Goal: Information Seeking & Learning: Learn about a topic

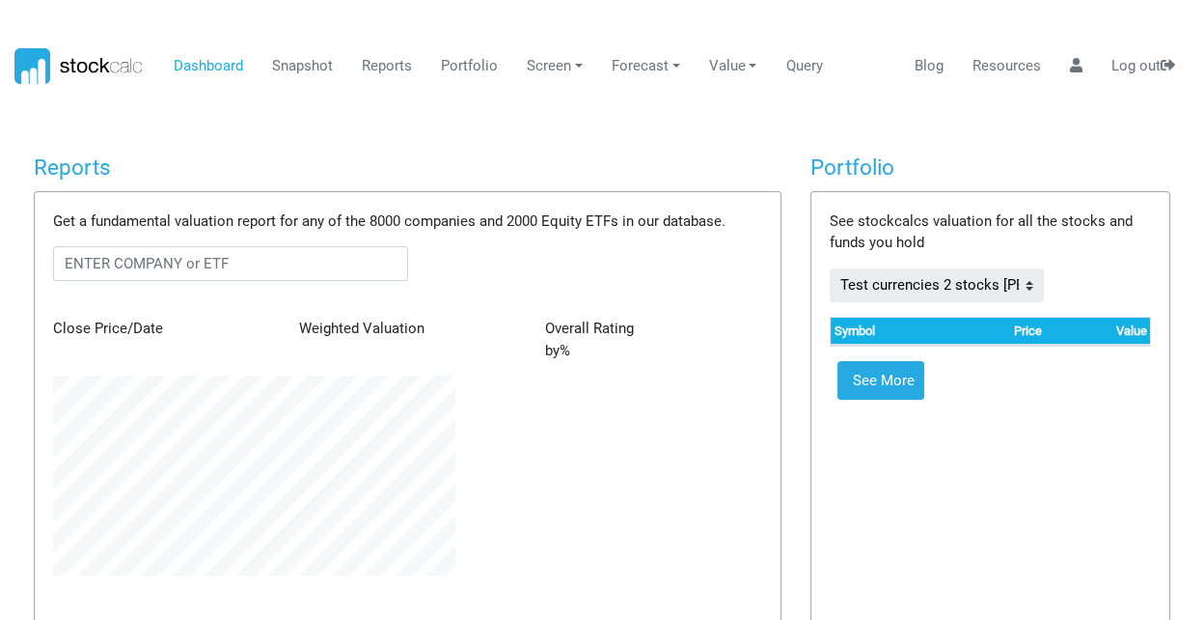
scroll to position [199, 430]
click at [631, 68] on link "Forecast" at bounding box center [645, 66] width 83 height 37
click at [731, 61] on link "Value" at bounding box center [733, 66] width 63 height 37
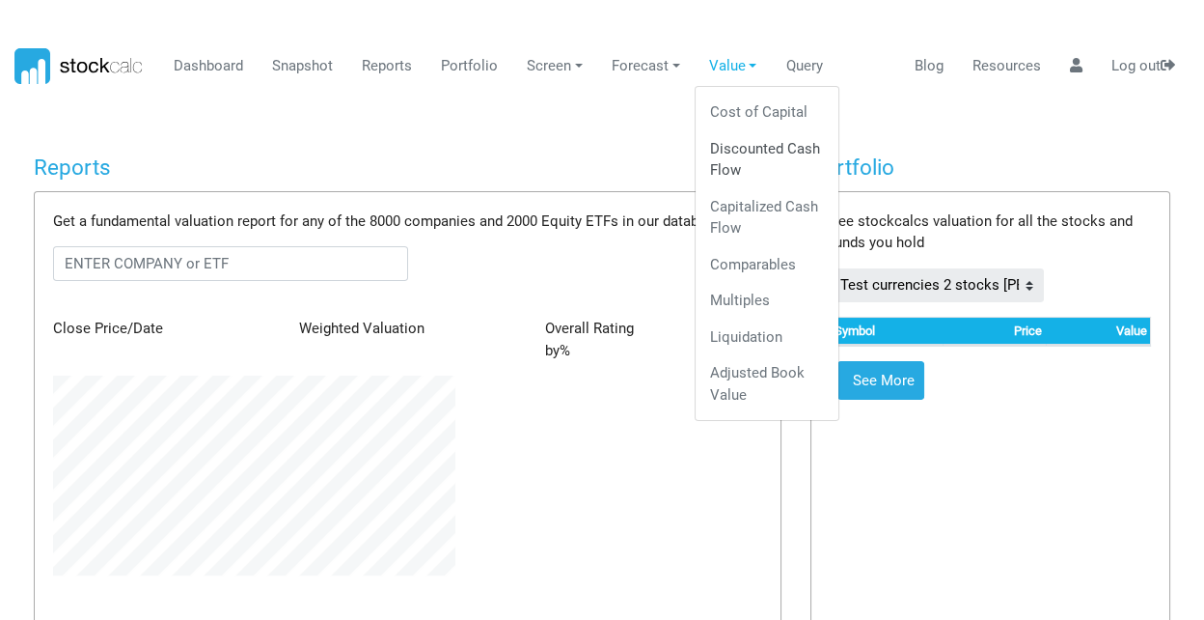
click at [728, 152] on link "Discounted Cash Flow" at bounding box center [767, 159] width 128 height 58
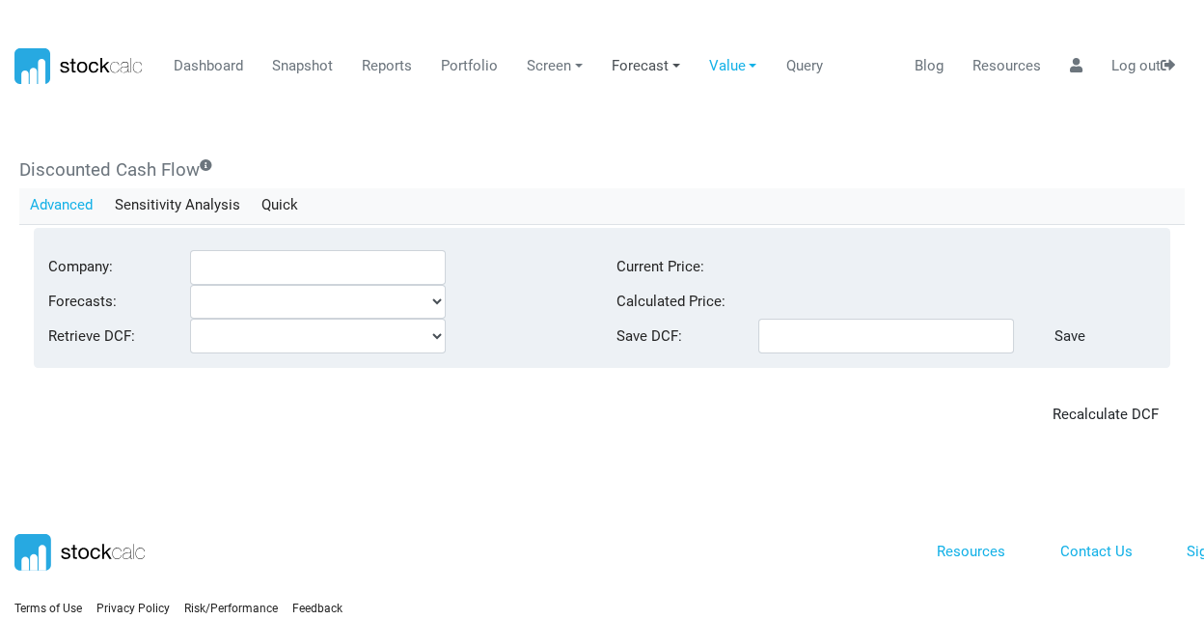
click at [632, 65] on link "Forecast" at bounding box center [645, 66] width 83 height 37
click at [625, 121] on link "Analyst Projections" at bounding box center [669, 124] width 128 height 58
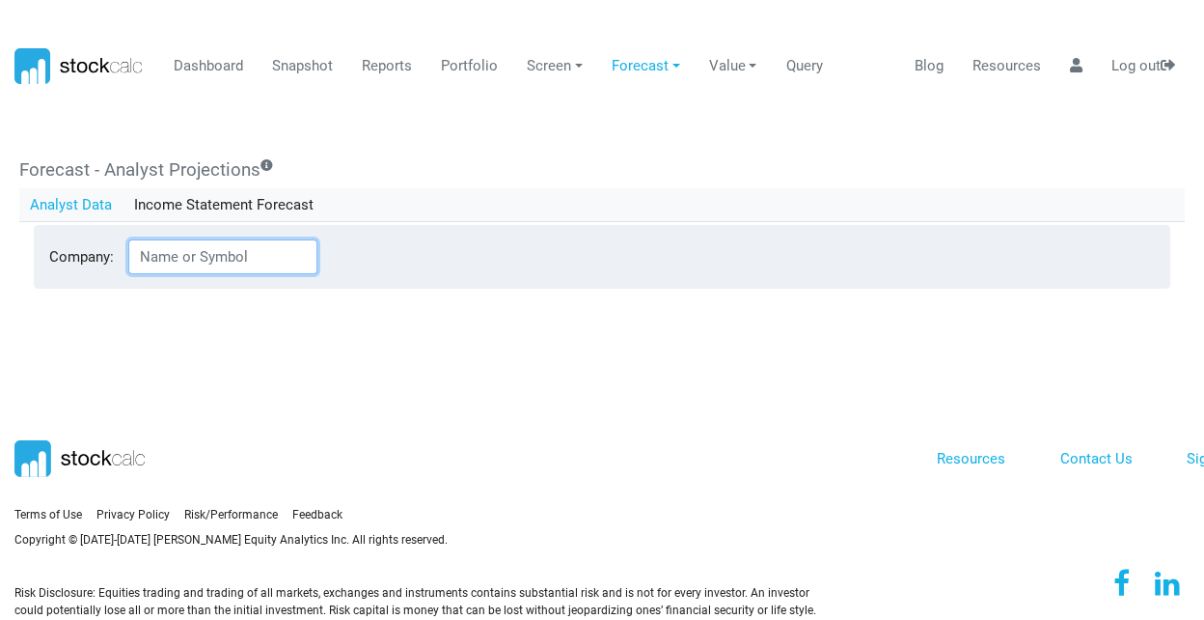
click at [197, 259] on input "Company:" at bounding box center [222, 256] width 189 height 35
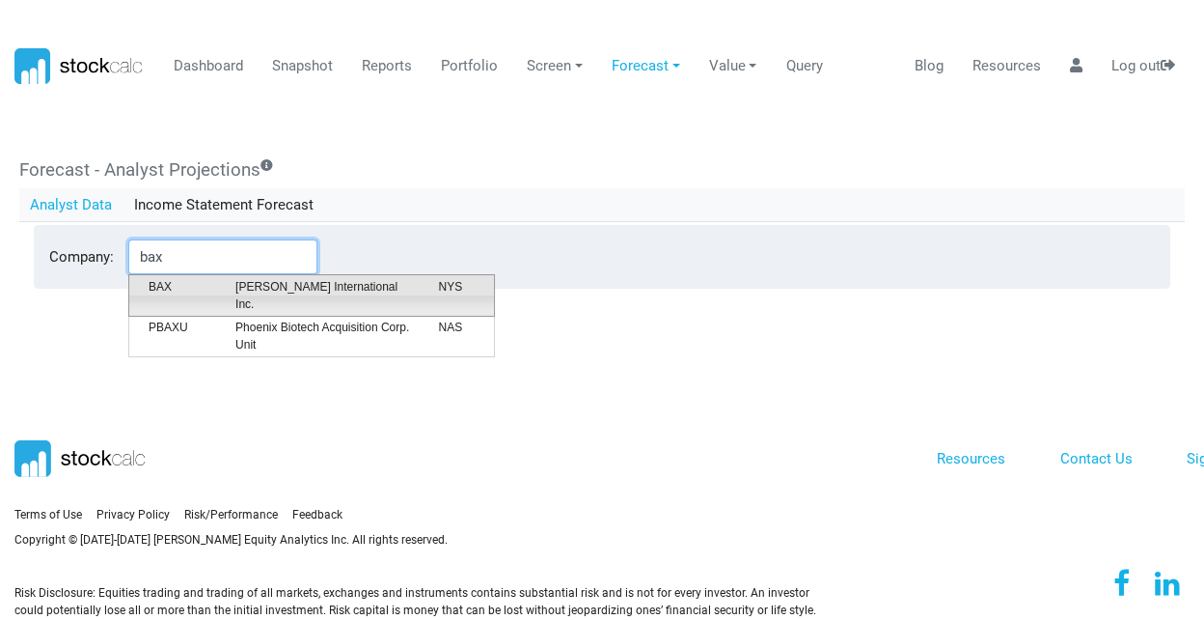
click at [290, 288] on span "[PERSON_NAME] International Inc." at bounding box center [322, 295] width 203 height 35
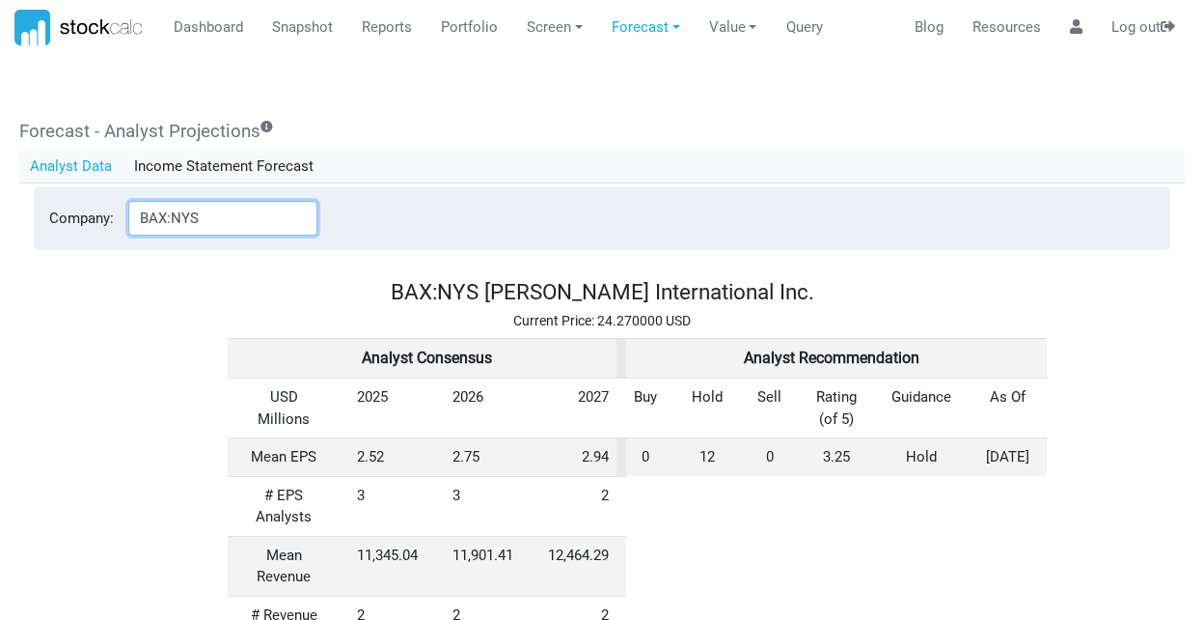
scroll to position [0, 0]
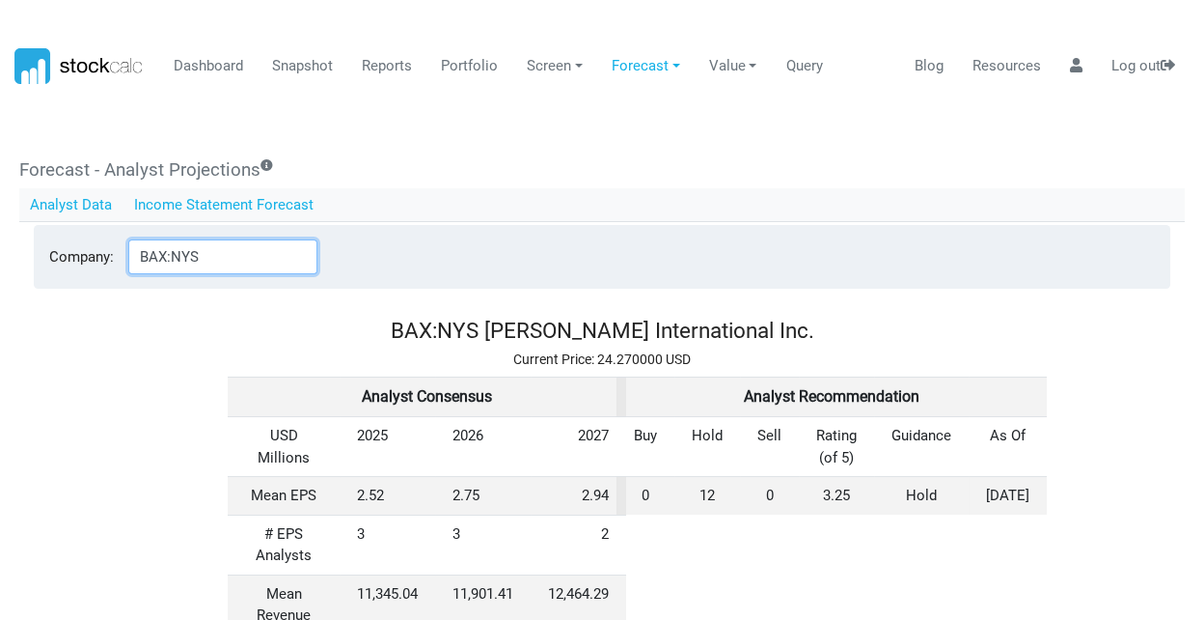
type input "BAX:NYS"
click at [213, 207] on link "Income Statement Forecast" at bounding box center [224, 204] width 202 height 33
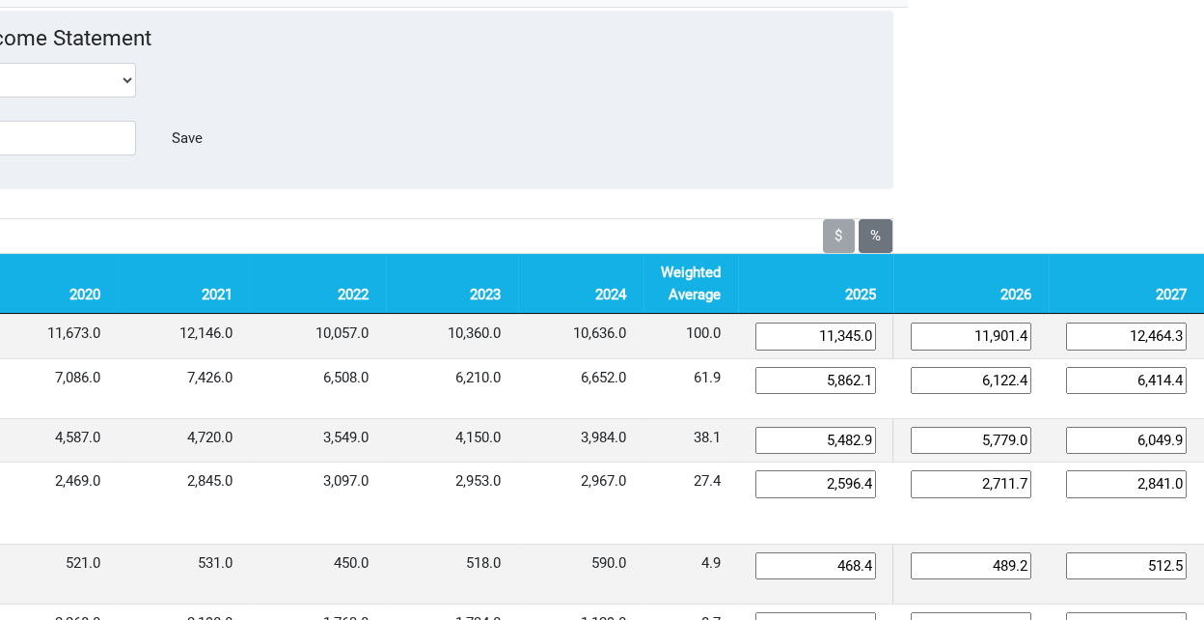
scroll to position [214, 0]
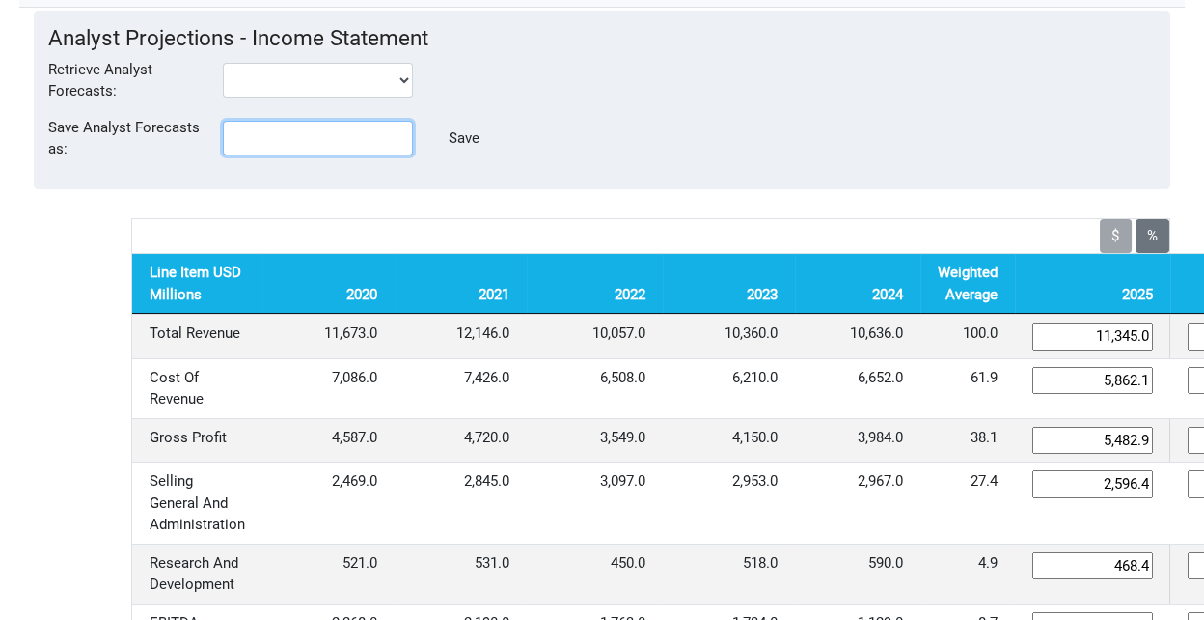
click at [309, 137] on input "text" at bounding box center [317, 138] width 189 height 35
type input "BAXNYS"
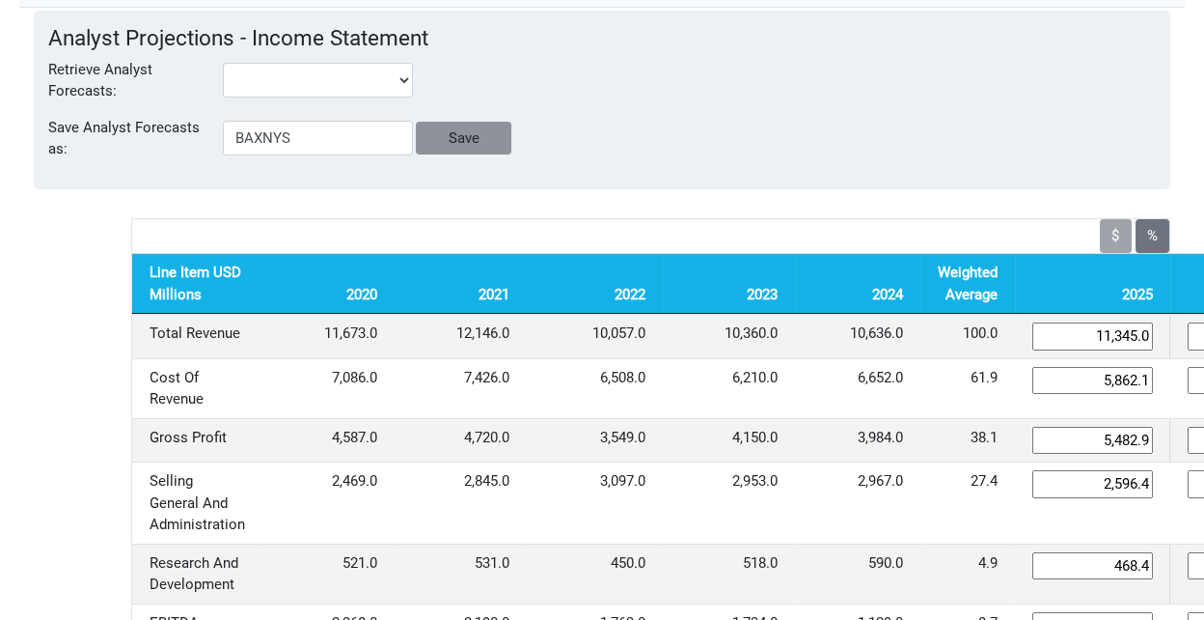
click at [460, 138] on input "Save" at bounding box center [463, 138] width 95 height 33
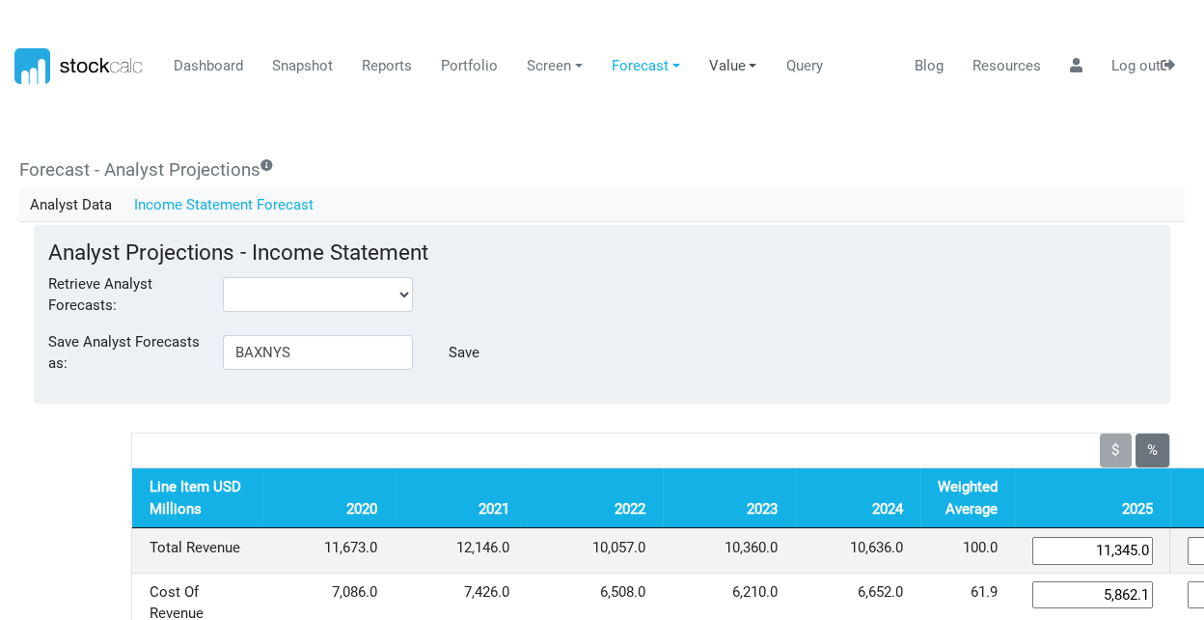
click at [732, 64] on link "Value" at bounding box center [733, 66] width 63 height 37
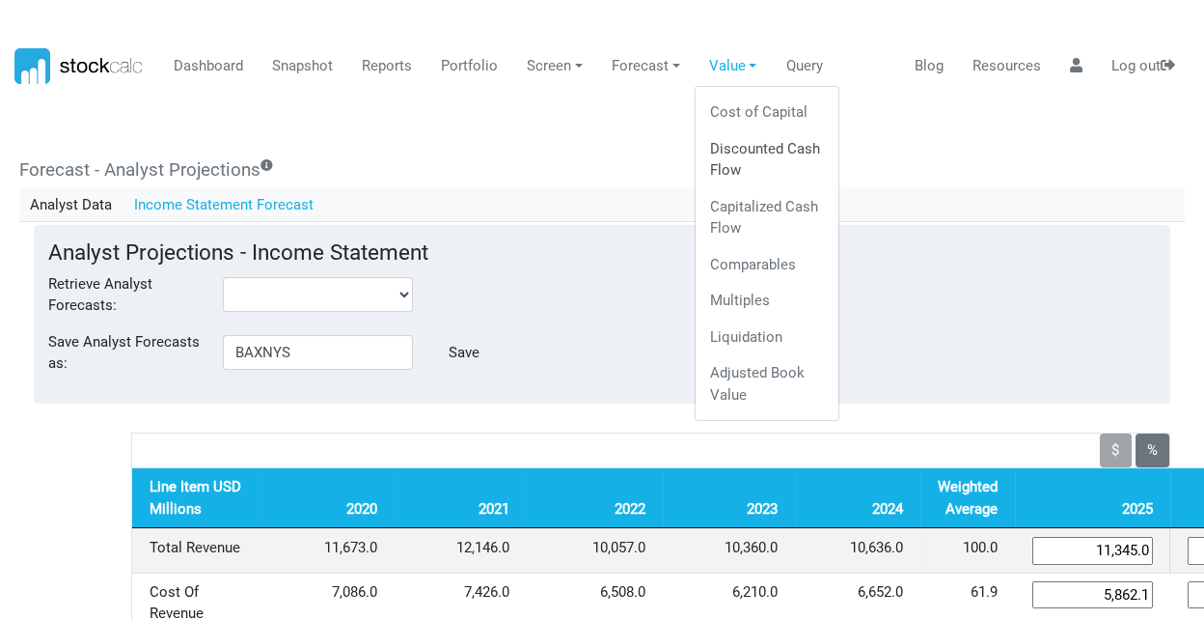
click at [730, 151] on link "Discounted Cash Flow" at bounding box center [767, 159] width 128 height 58
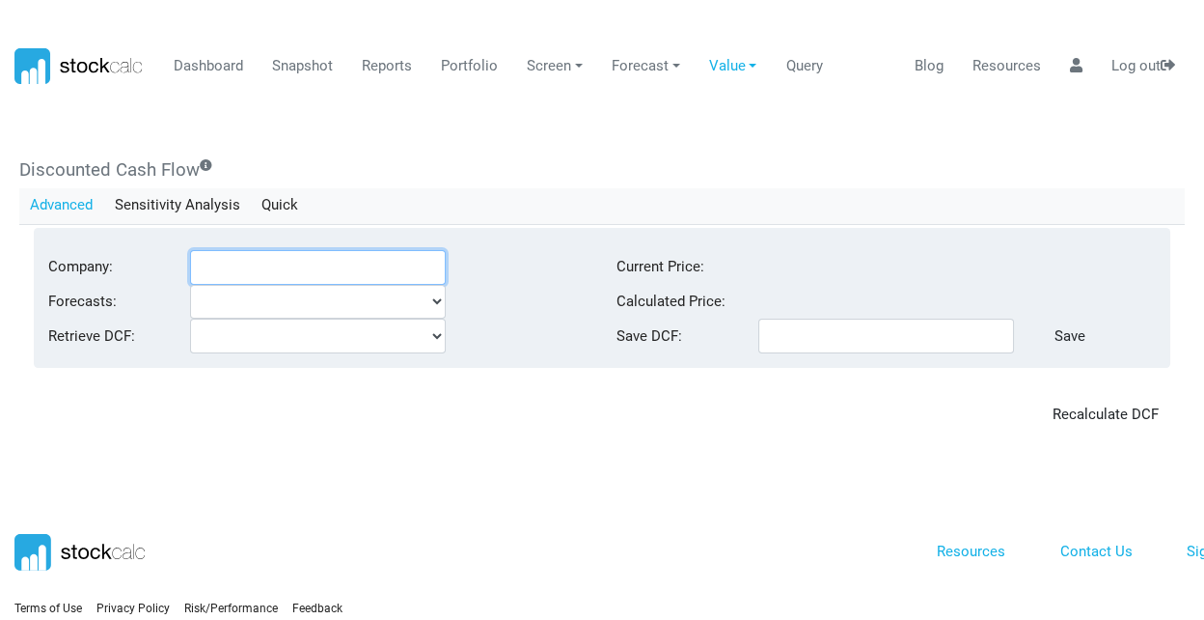
click at [266, 267] on input "Company:" at bounding box center [318, 267] width 256 height 35
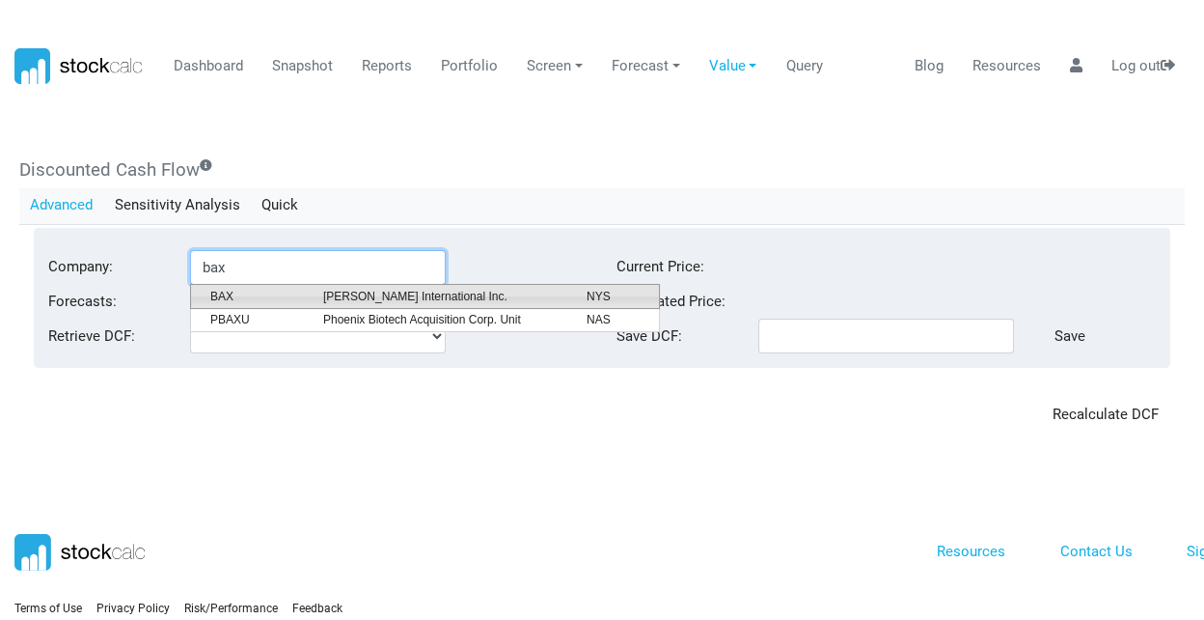
click at [379, 297] on span "[PERSON_NAME] International Inc." at bounding box center [440, 296] width 263 height 17
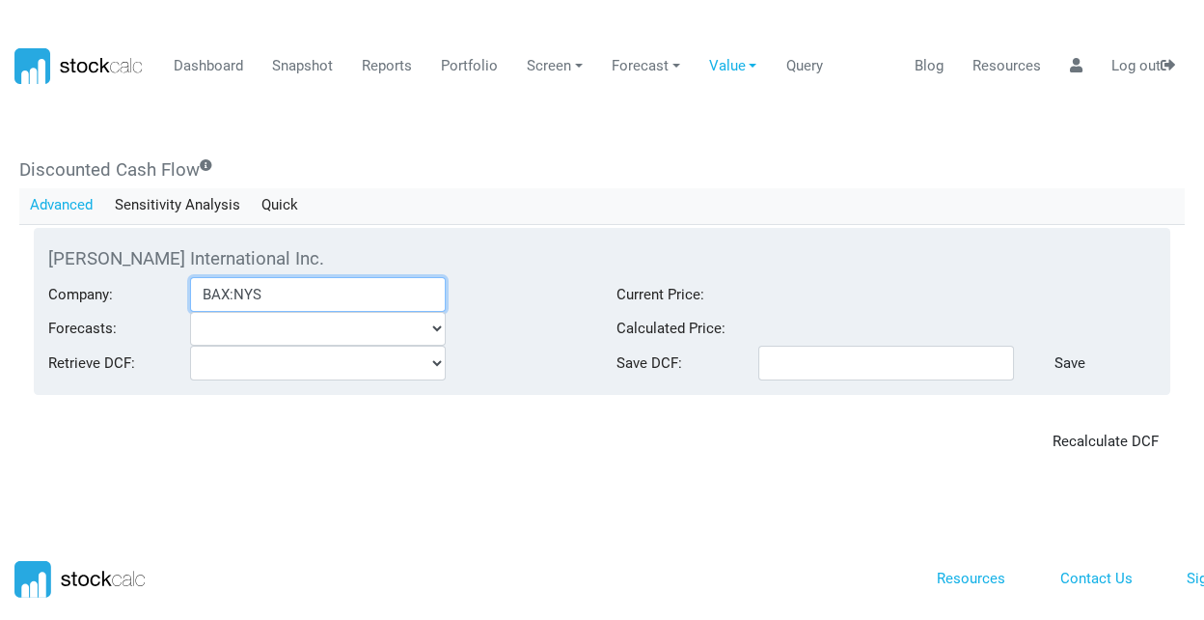
type input "BAX:NYS"
click at [434, 328] on select "Forecasts:" at bounding box center [318, 329] width 256 height 35
click at [482, 226] on div "Discounted Cash Flow Advanced Sensitivity Analysis Quick [PERSON_NAME] Internat…" at bounding box center [602, 309] width 1166 height 300
click at [643, 59] on link "Forecast" at bounding box center [645, 66] width 83 height 37
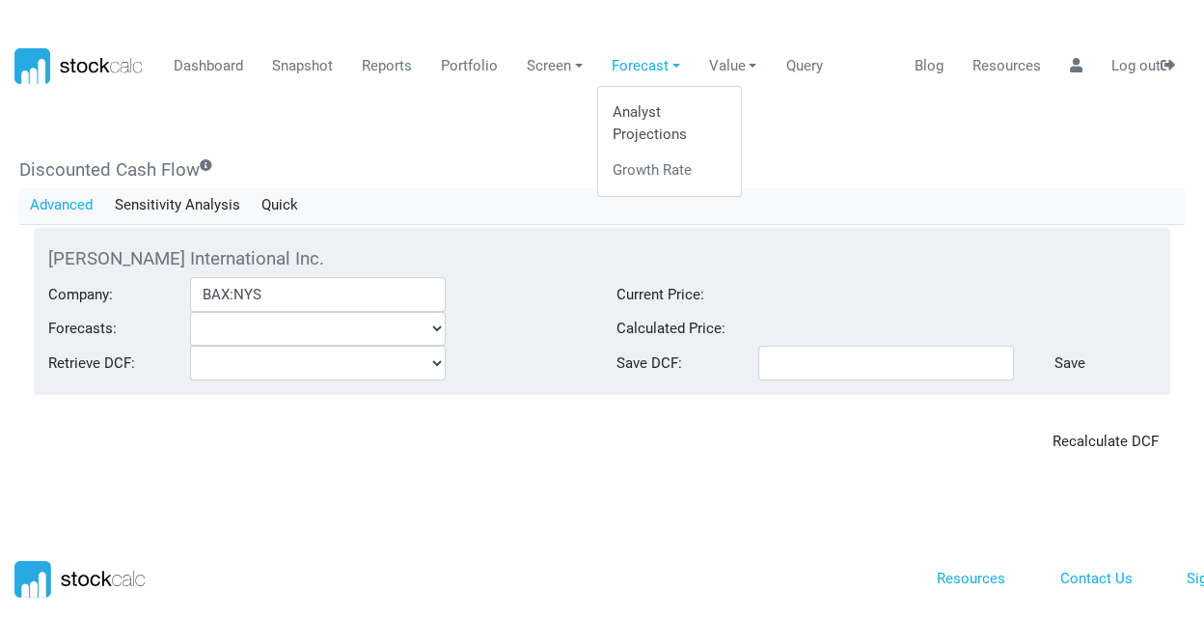
click at [628, 111] on link "Analyst Projections" at bounding box center [669, 124] width 128 height 58
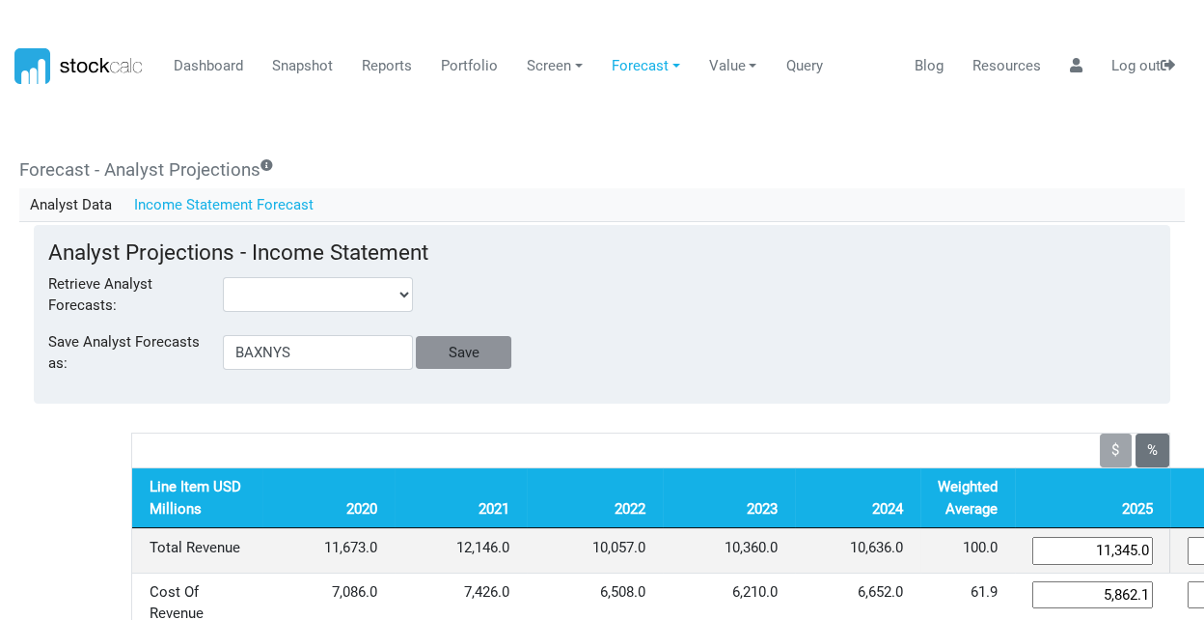
click at [471, 349] on input "Save" at bounding box center [463, 352] width 95 height 33
click at [628, 266] on div "Analyst Projections - Income Statement Retrieve Analyst Forecasts: Save Analyst…" at bounding box center [602, 314] width 1137 height 179
click at [79, 206] on link "Analyst Data" at bounding box center [71, 204] width 104 height 33
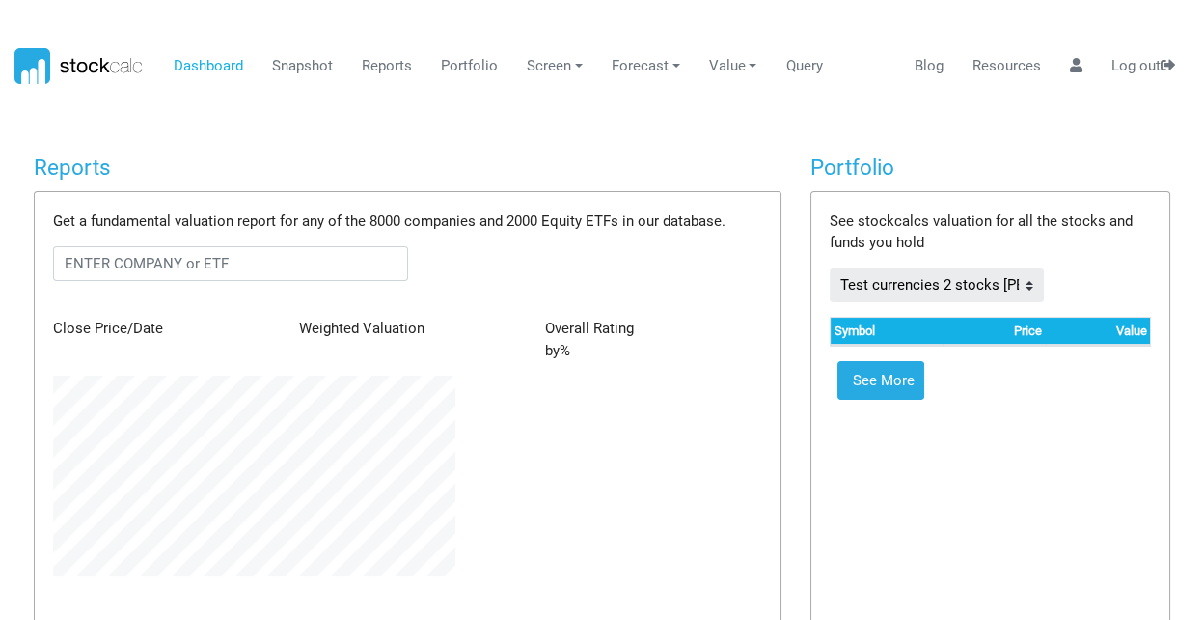
scroll to position [199, 430]
click at [736, 61] on link "Value" at bounding box center [733, 66] width 63 height 37
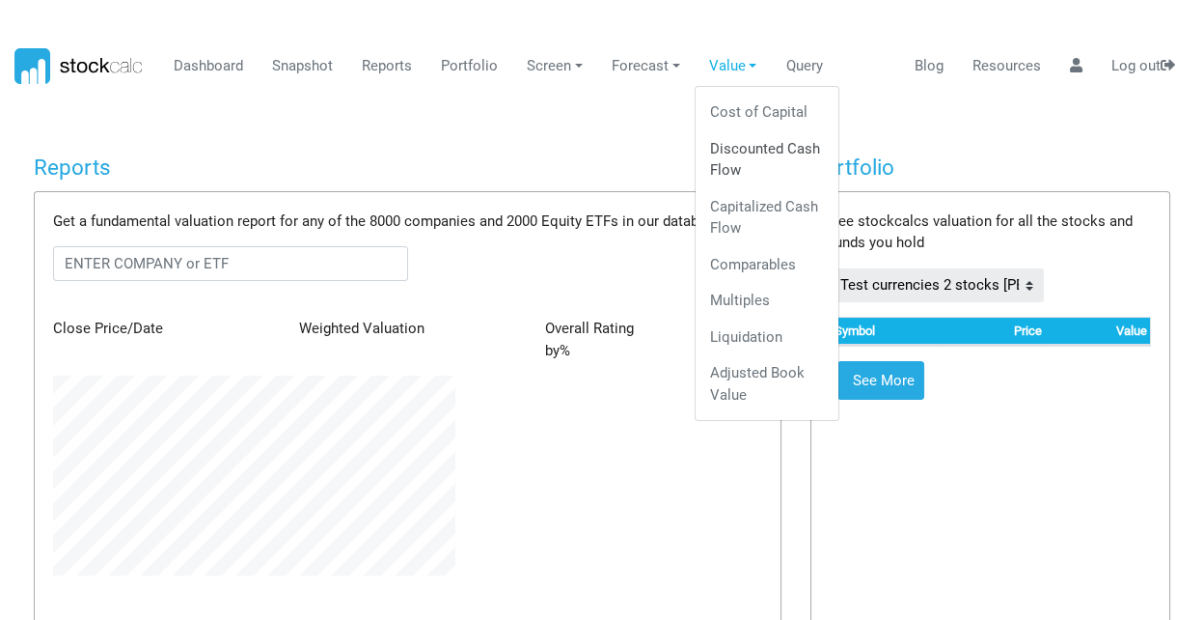
click at [738, 153] on link "Discounted Cash Flow" at bounding box center [767, 159] width 128 height 58
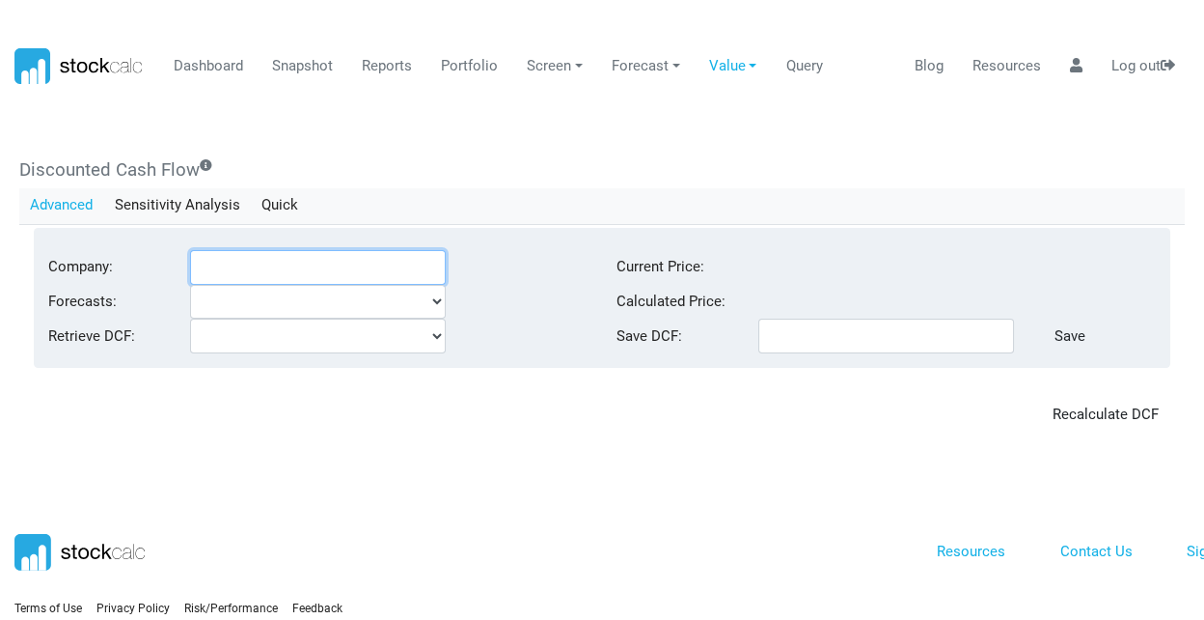
click at [240, 271] on input "Company:" at bounding box center [318, 267] width 256 height 35
type input "v"
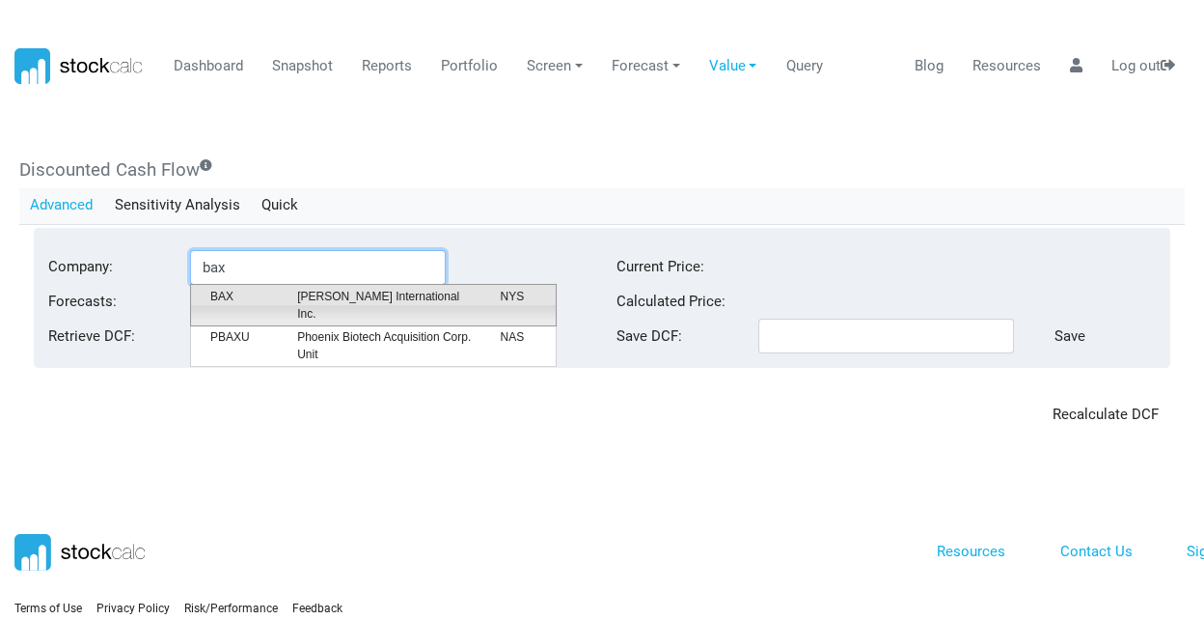
click at [344, 295] on span "[PERSON_NAME] International Inc." at bounding box center [384, 305] width 203 height 35
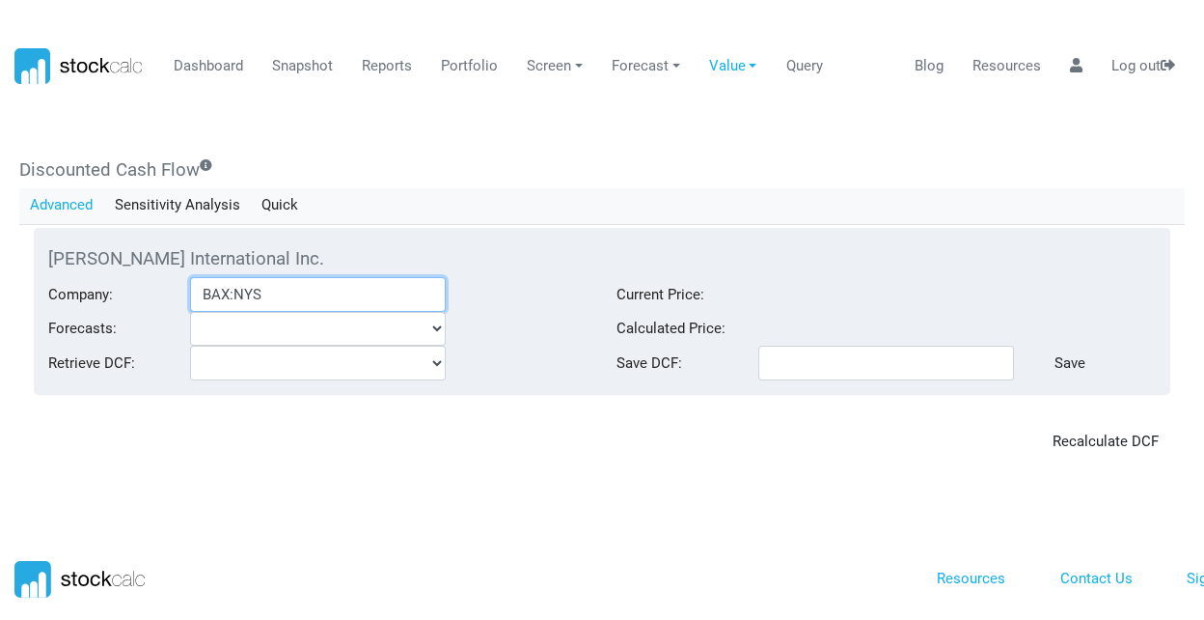
type input "BAX:NYS"
click at [436, 323] on select "Forecasts:" at bounding box center [318, 329] width 256 height 35
click at [335, 321] on select "Forecasts:" at bounding box center [318, 329] width 256 height 35
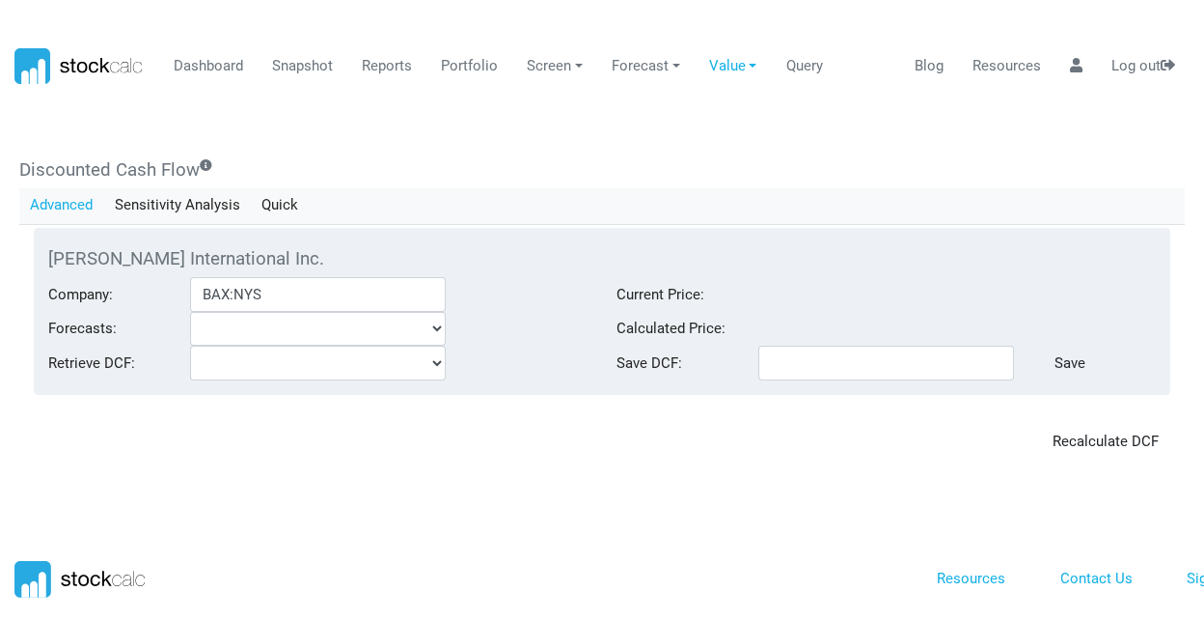
click at [570, 322] on div "Forecasts:" at bounding box center [318, 329] width 568 height 35
